Goal: Information Seeking & Learning: Learn about a topic

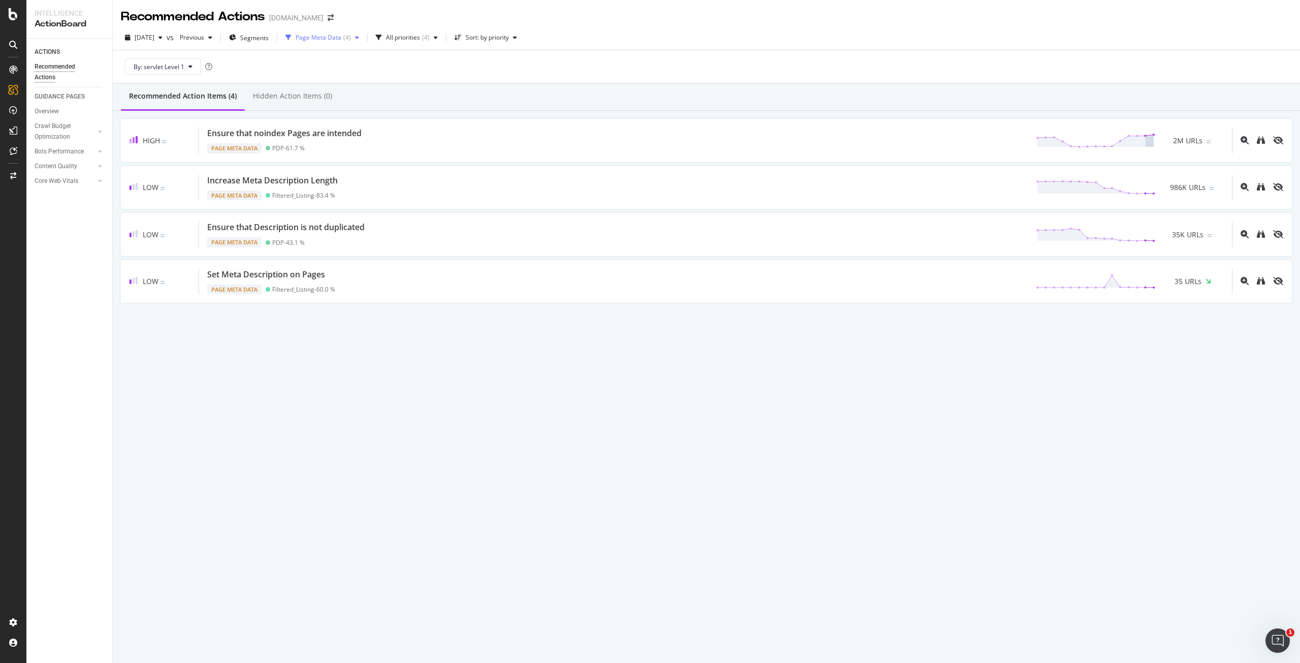
click at [363, 38] on div "button" at bounding box center [357, 38] width 12 height 6
click at [348, 175] on div "Page Meta Data" at bounding box center [342, 177] width 47 height 9
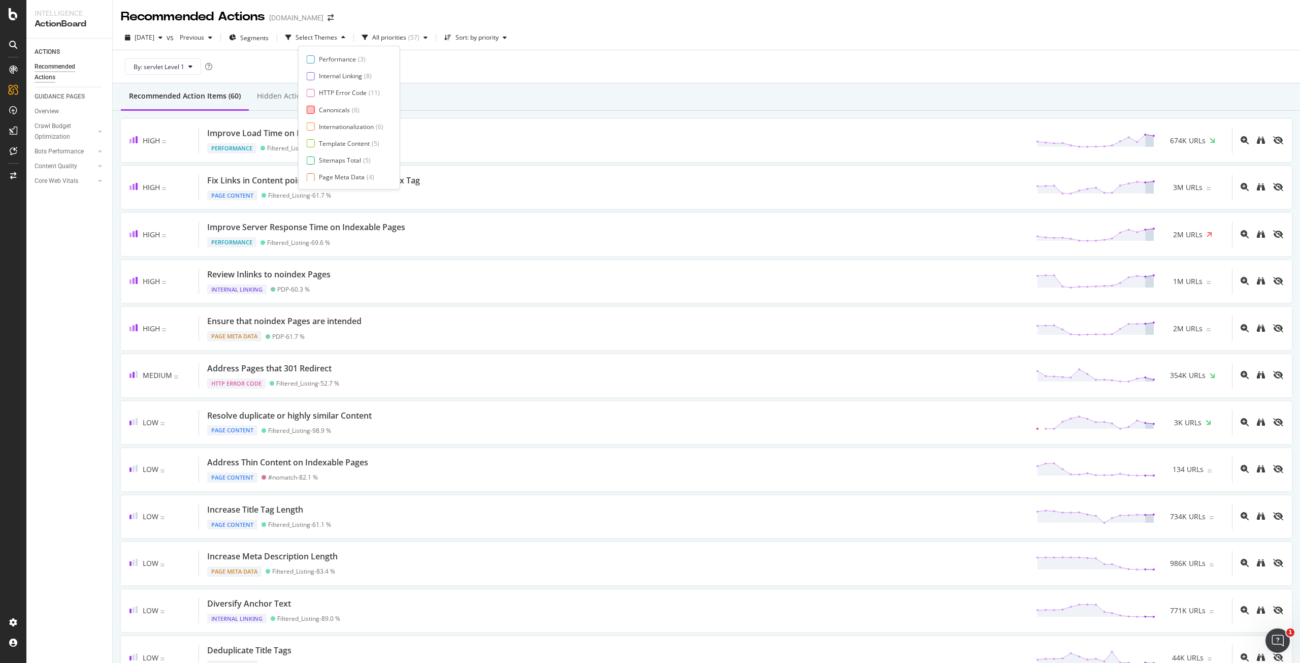
click at [345, 108] on div "Canonicals" at bounding box center [334, 110] width 31 height 9
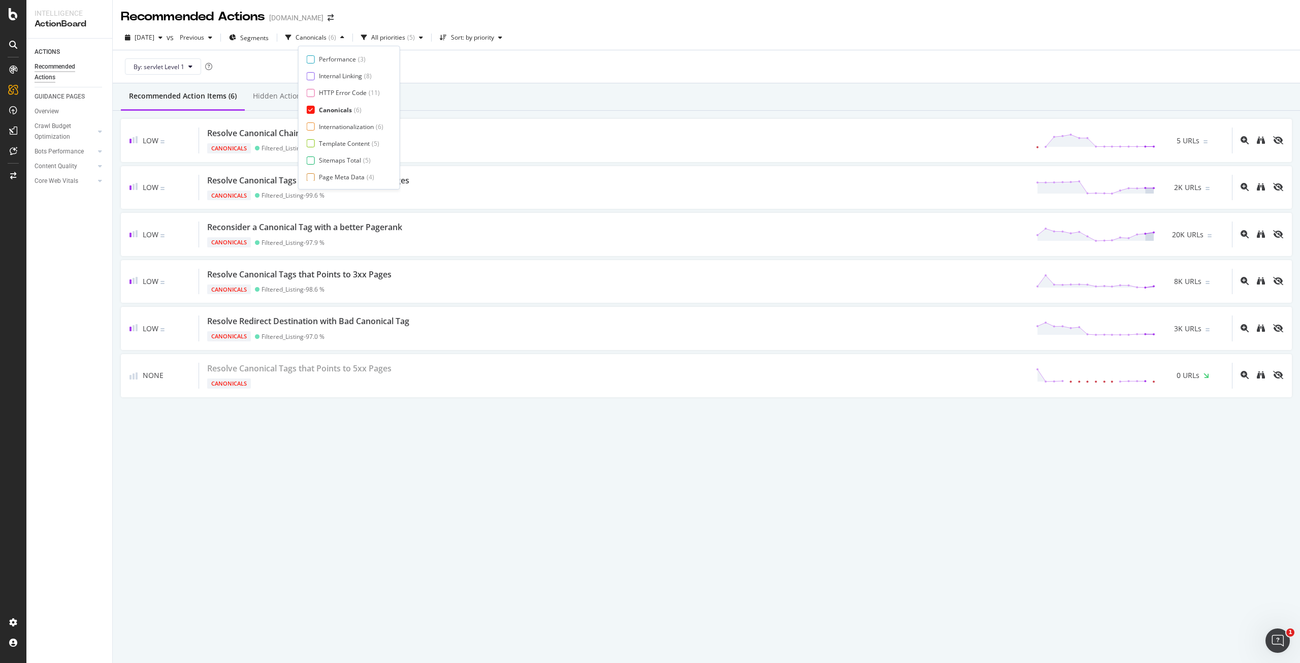
click at [560, 104] on div "Recommended Action Items (6) Hidden Action Items (0)" at bounding box center [706, 96] width 1187 height 27
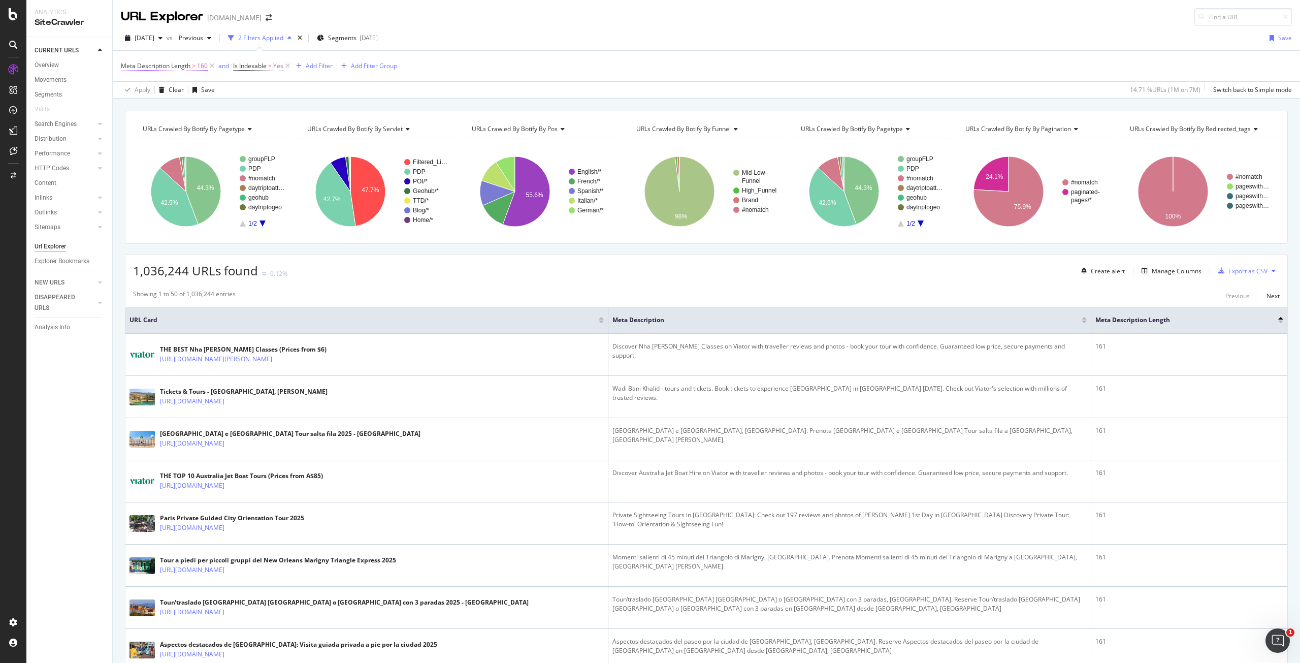
click at [196, 66] on span "Meta Description Length > 160" at bounding box center [164, 65] width 87 height 9
click at [126, 63] on icon at bounding box center [126, 64] width 3 height 6
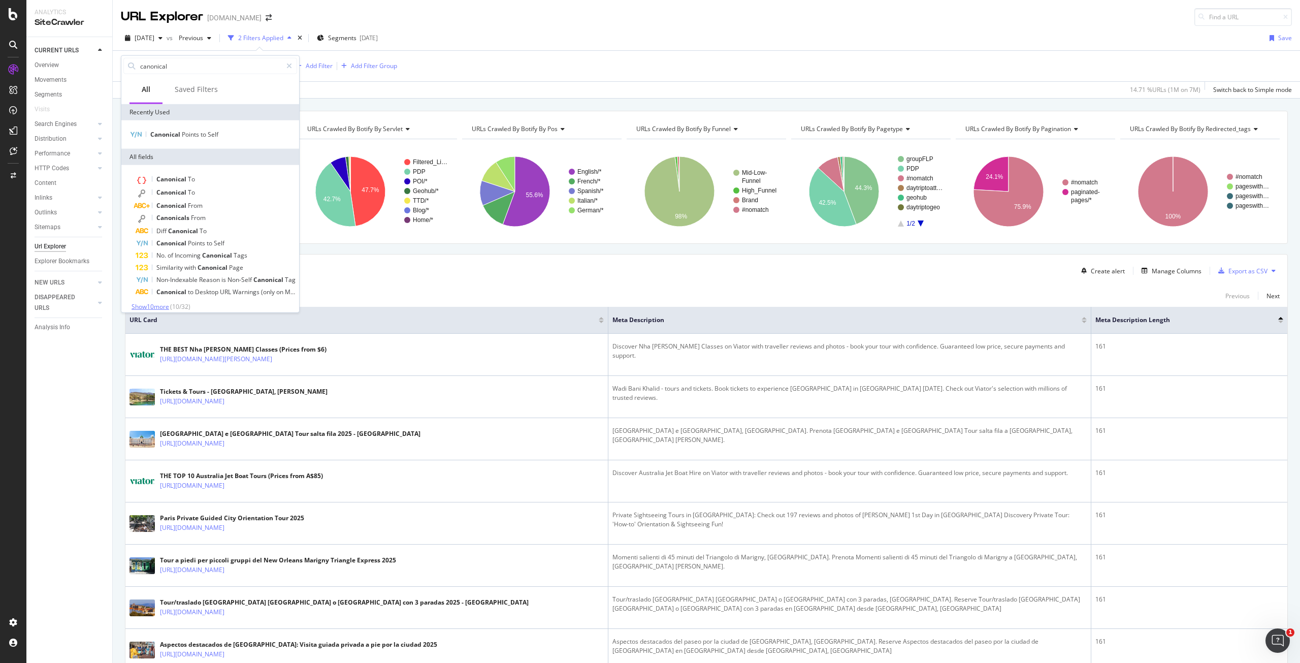
type input "canonical"
click at [152, 307] on span "Show 10 more" at bounding box center [151, 306] width 38 height 9
click at [205, 135] on span "to" at bounding box center [204, 134] width 7 height 9
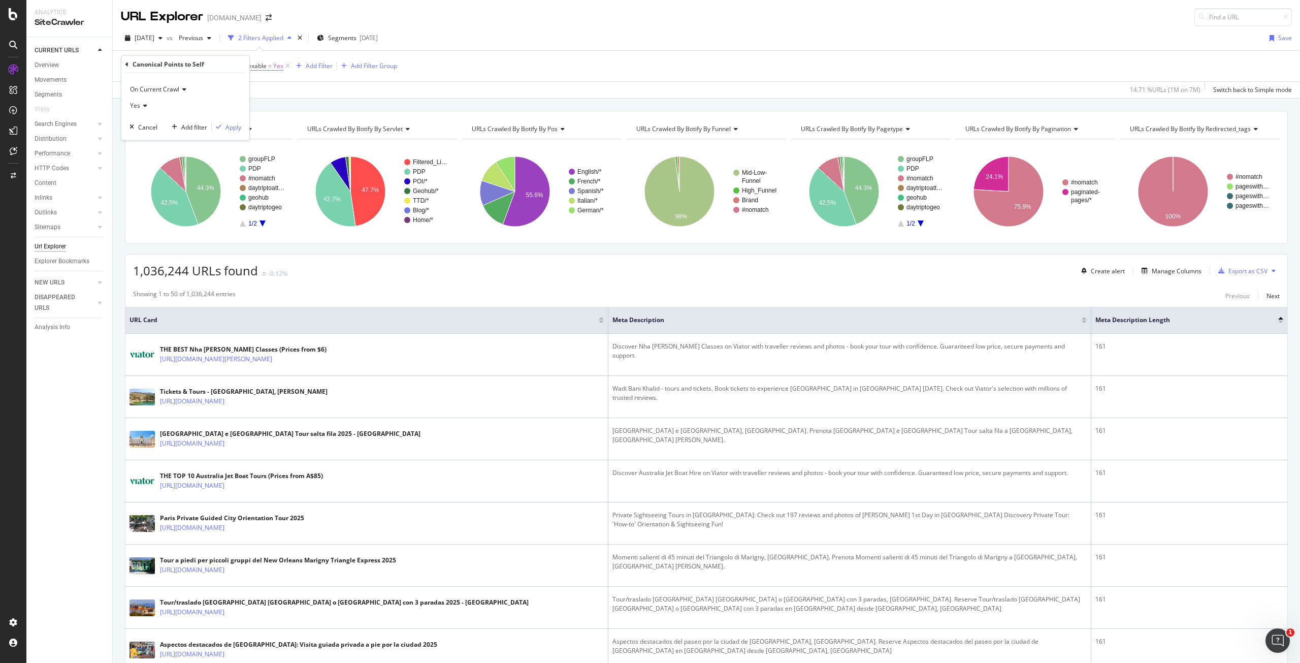
click at [132, 63] on div "Canonical Points to Self" at bounding box center [185, 64] width 120 height 17
